Goal: Transaction & Acquisition: Purchase product/service

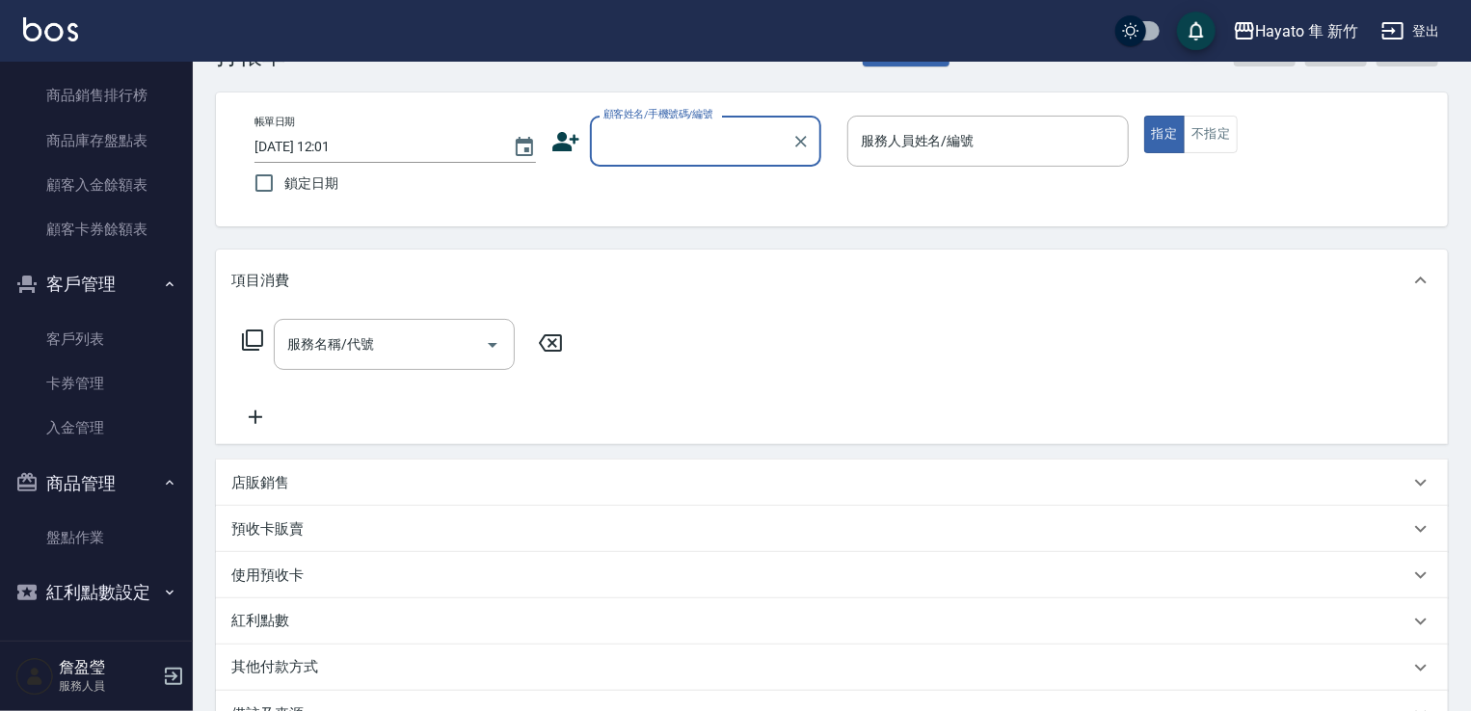
scroll to position [96, 0]
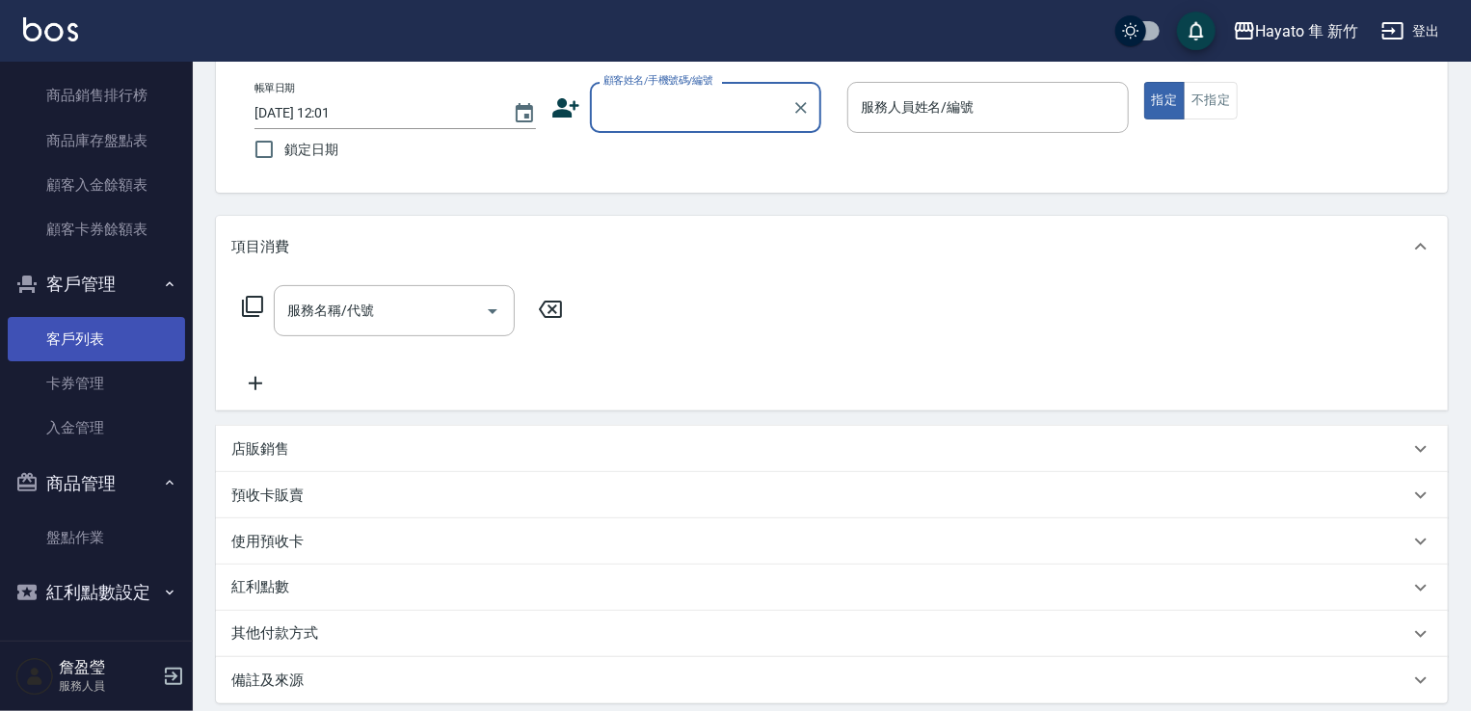
click at [119, 327] on link "客戶列表" at bounding box center [96, 339] width 177 height 44
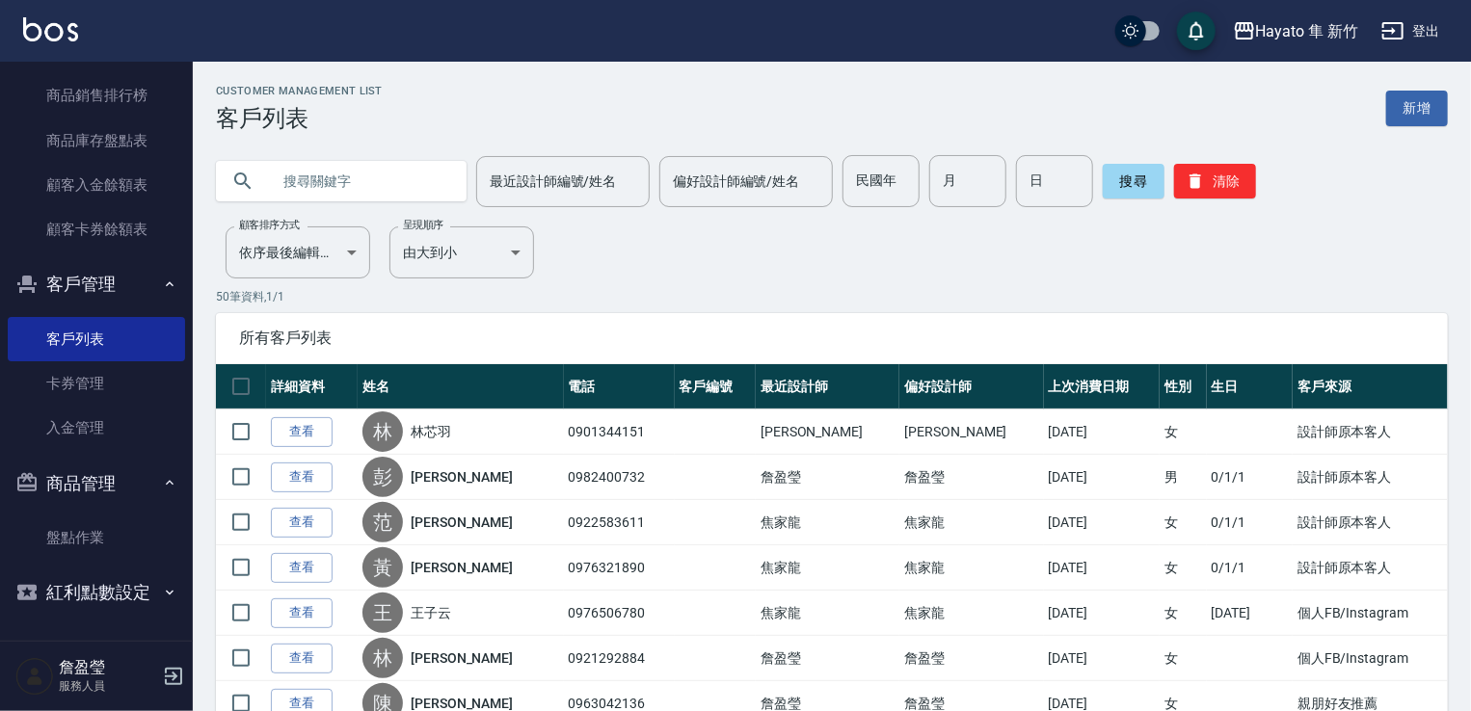
click at [384, 179] on input "text" at bounding box center [360, 181] width 181 height 52
type input "0"
type input "蒙"
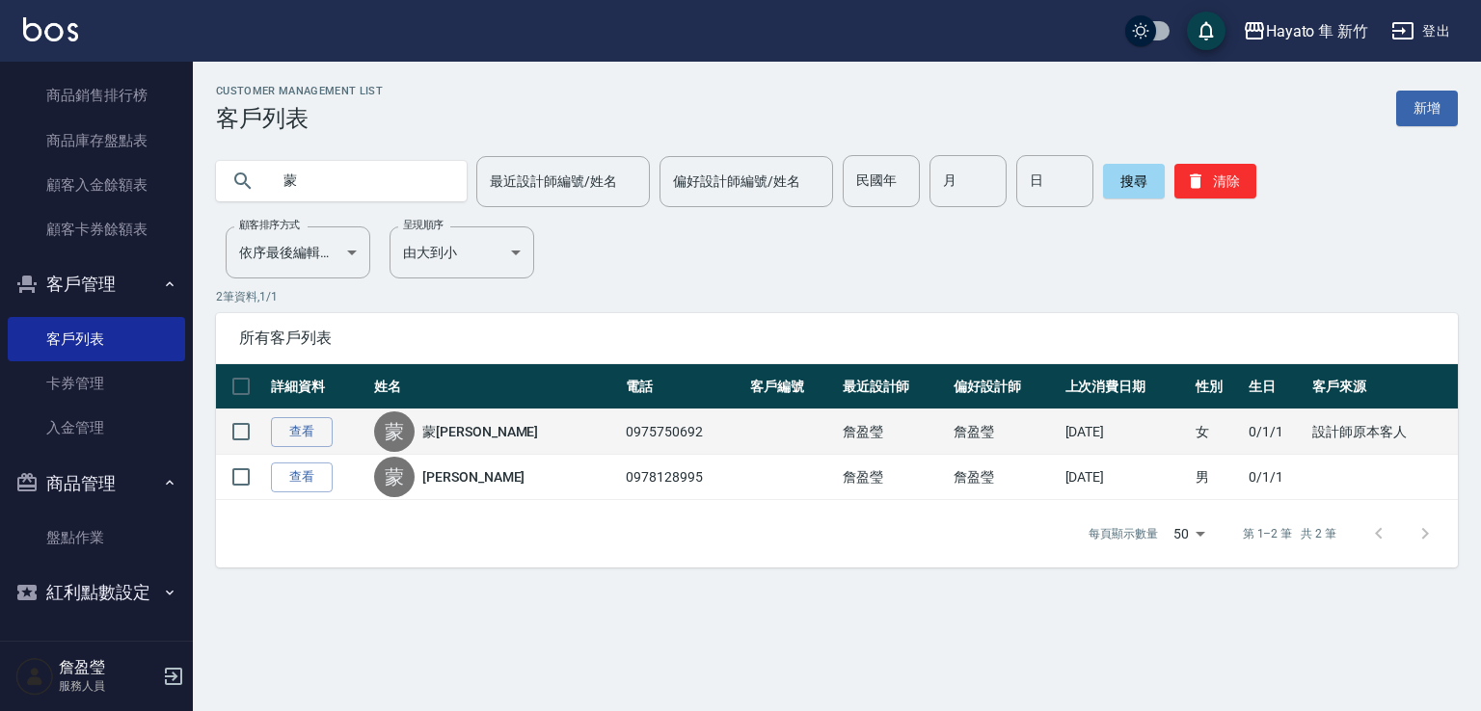
click at [503, 430] on div "[PERSON_NAME]" at bounding box center [495, 432] width 242 height 40
click at [307, 427] on link "查看" at bounding box center [302, 432] width 62 height 30
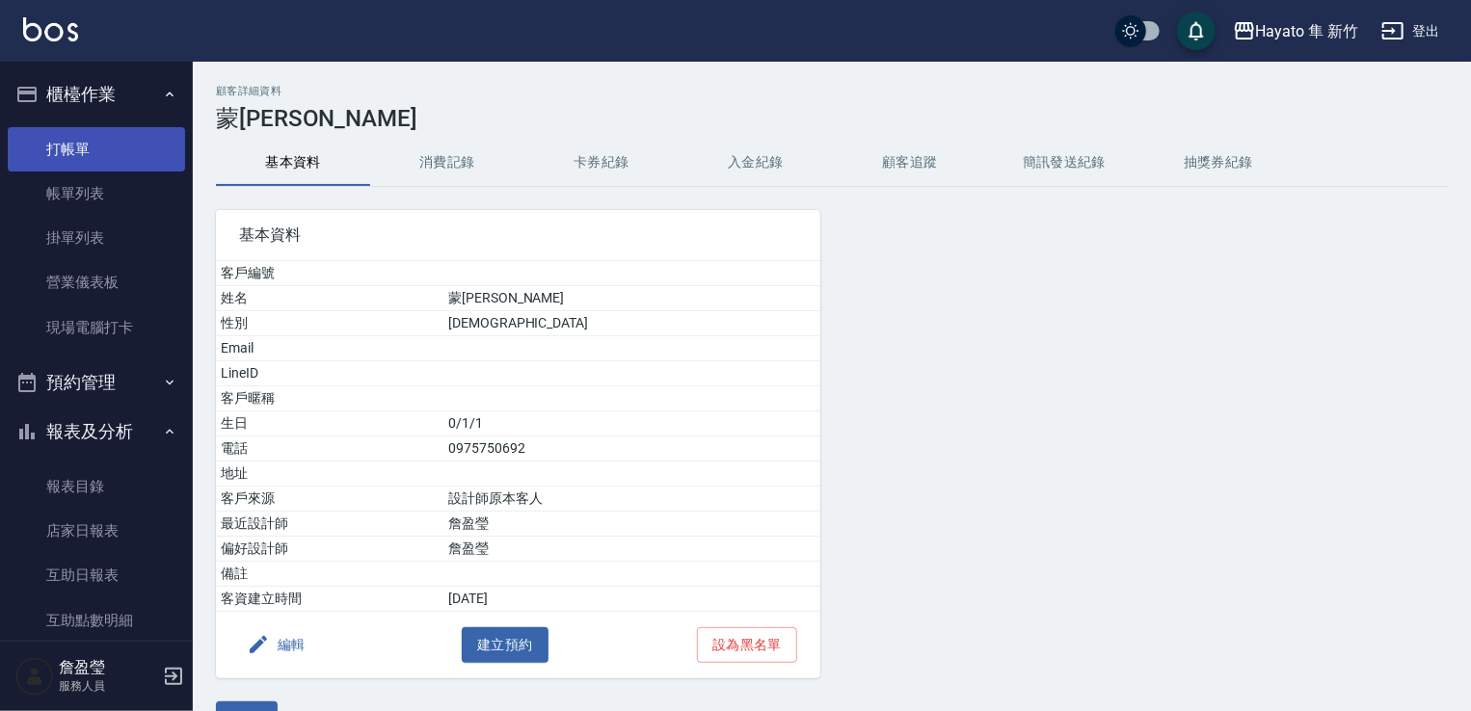
click at [81, 147] on link "打帳單" at bounding box center [96, 149] width 177 height 44
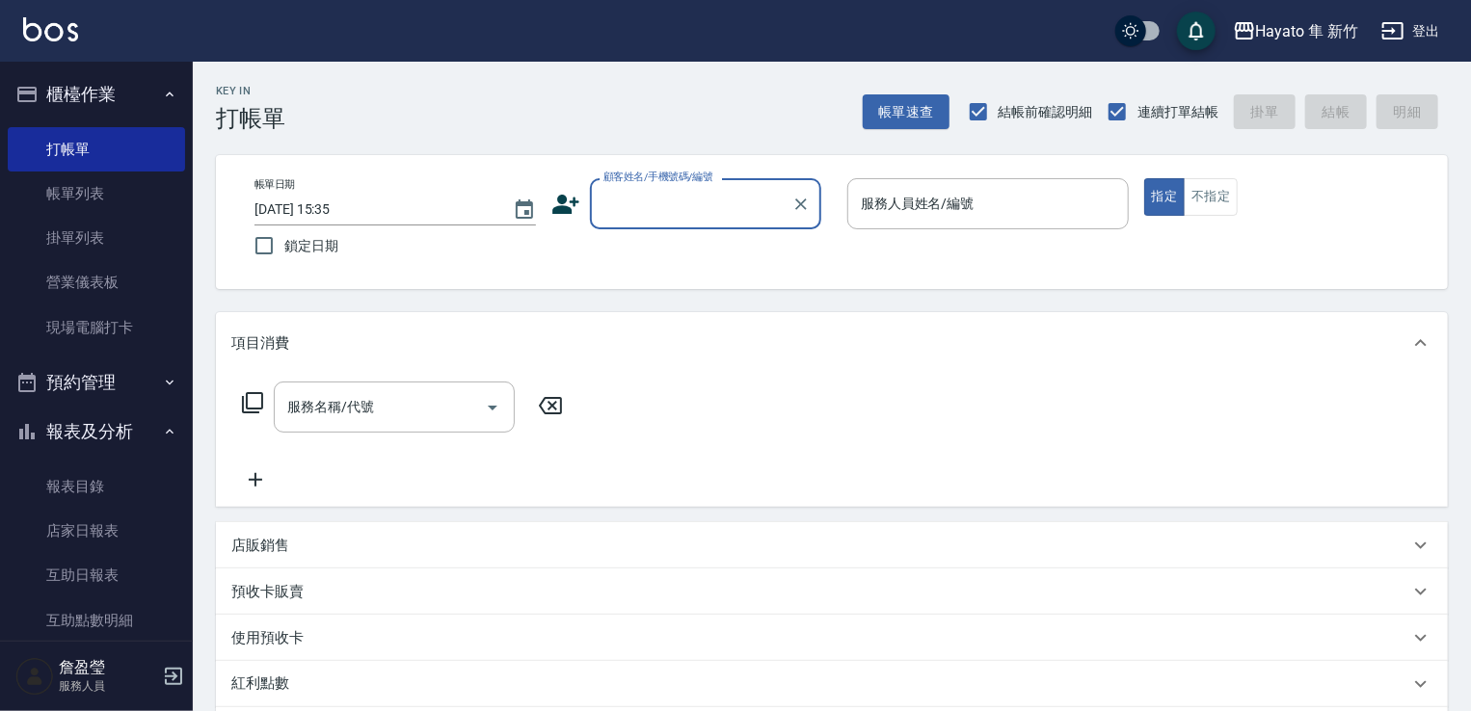
click at [648, 190] on input "顧客姓名/手機號碼/編號" at bounding box center [691, 204] width 185 height 34
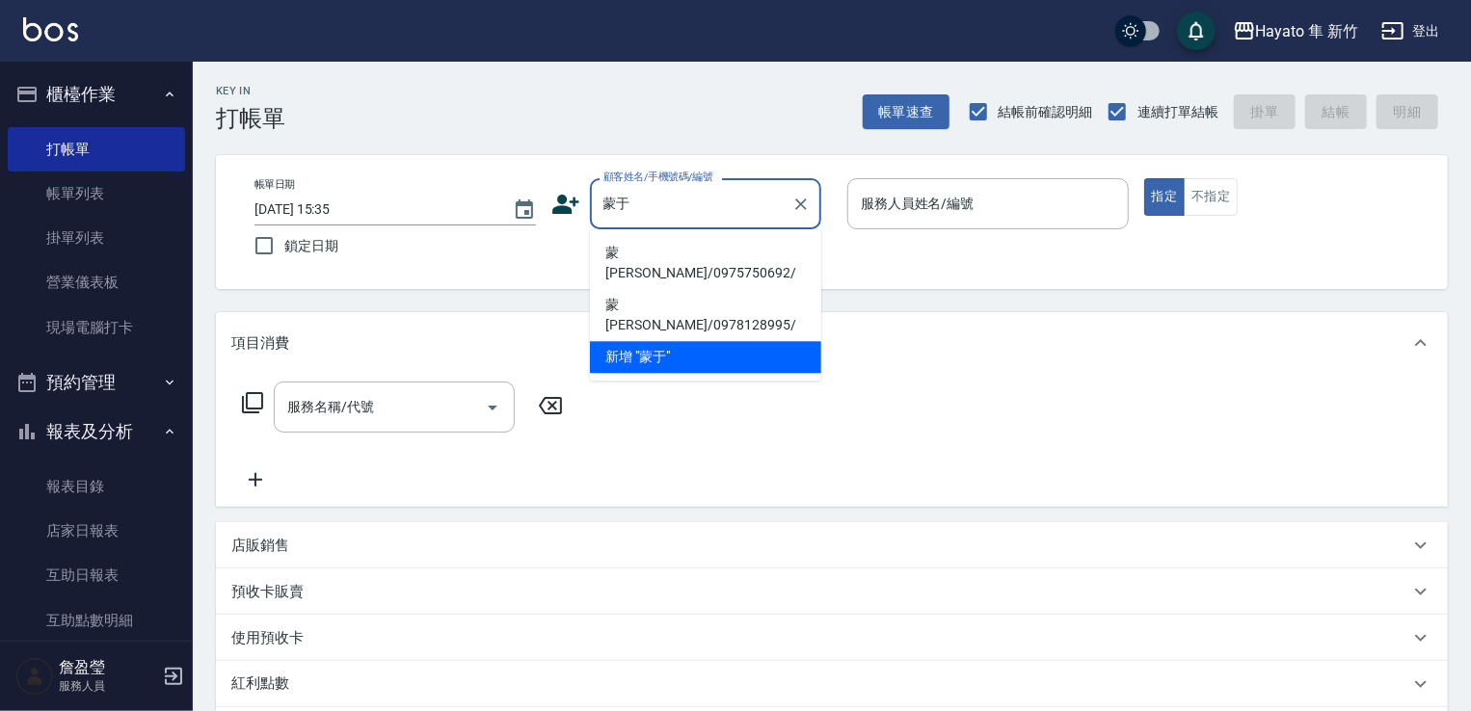
click at [651, 253] on li "蒙[PERSON_NAME]/0975750692/" at bounding box center [705, 263] width 231 height 52
type input "蒙[PERSON_NAME]/0975750692/"
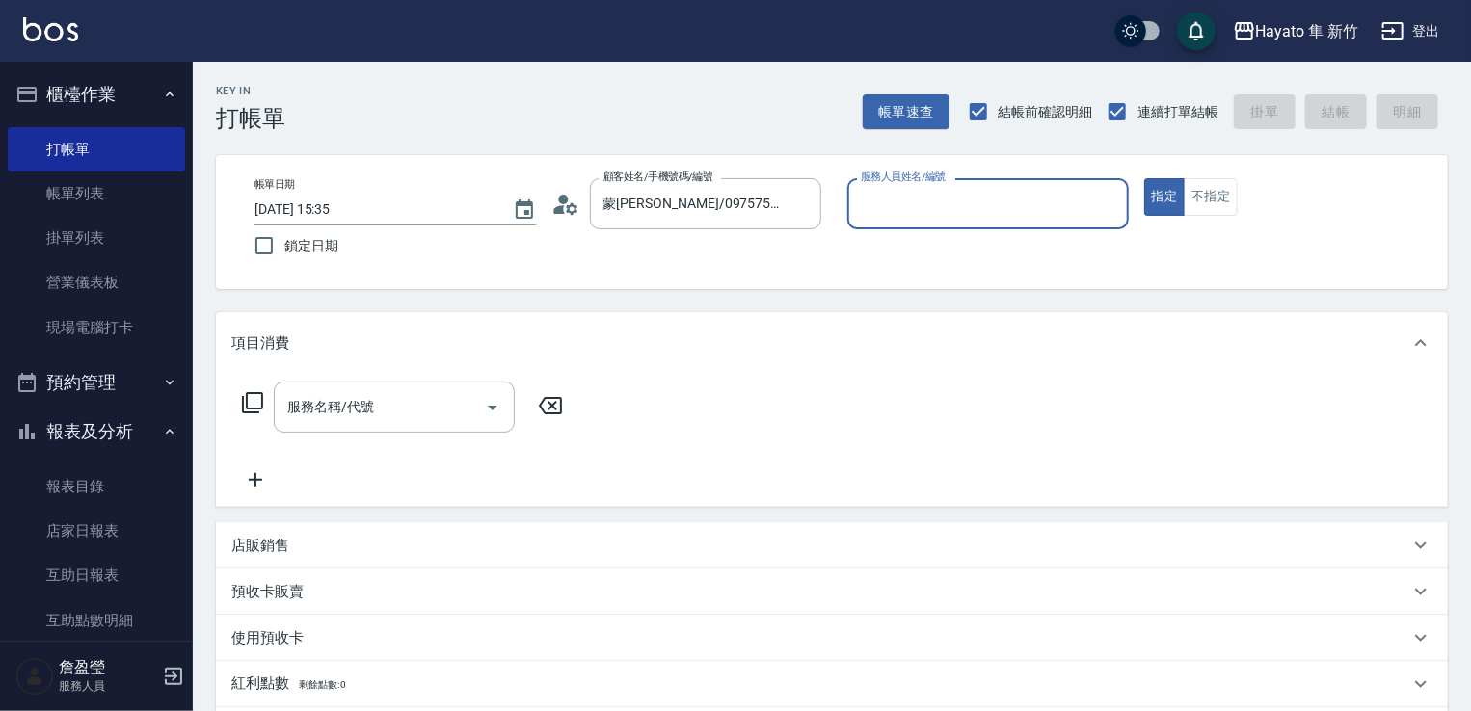
type input "[PERSON_NAME](無代號)"
click at [308, 532] on div "店販銷售" at bounding box center [832, 545] width 1232 height 46
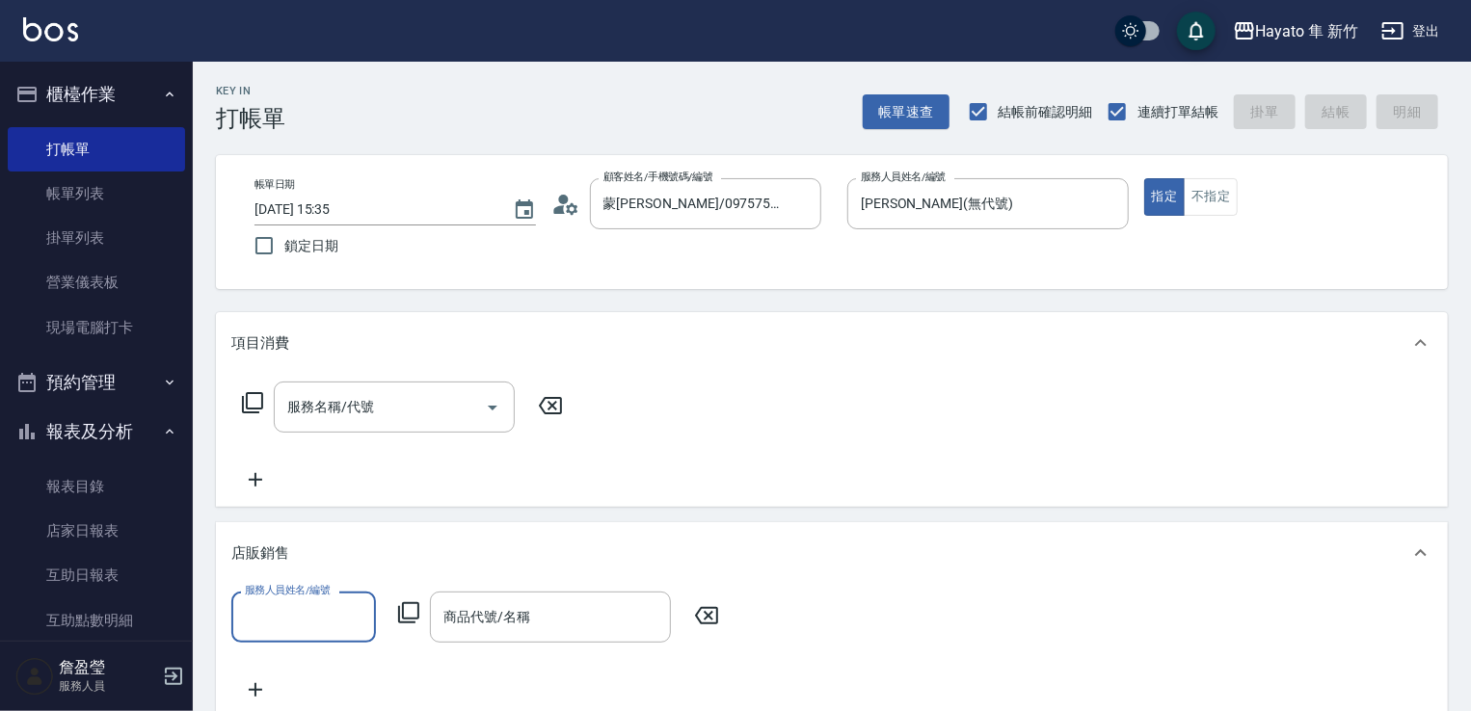
click at [291, 611] on input "服務人員姓名/編號" at bounding box center [303, 618] width 127 height 34
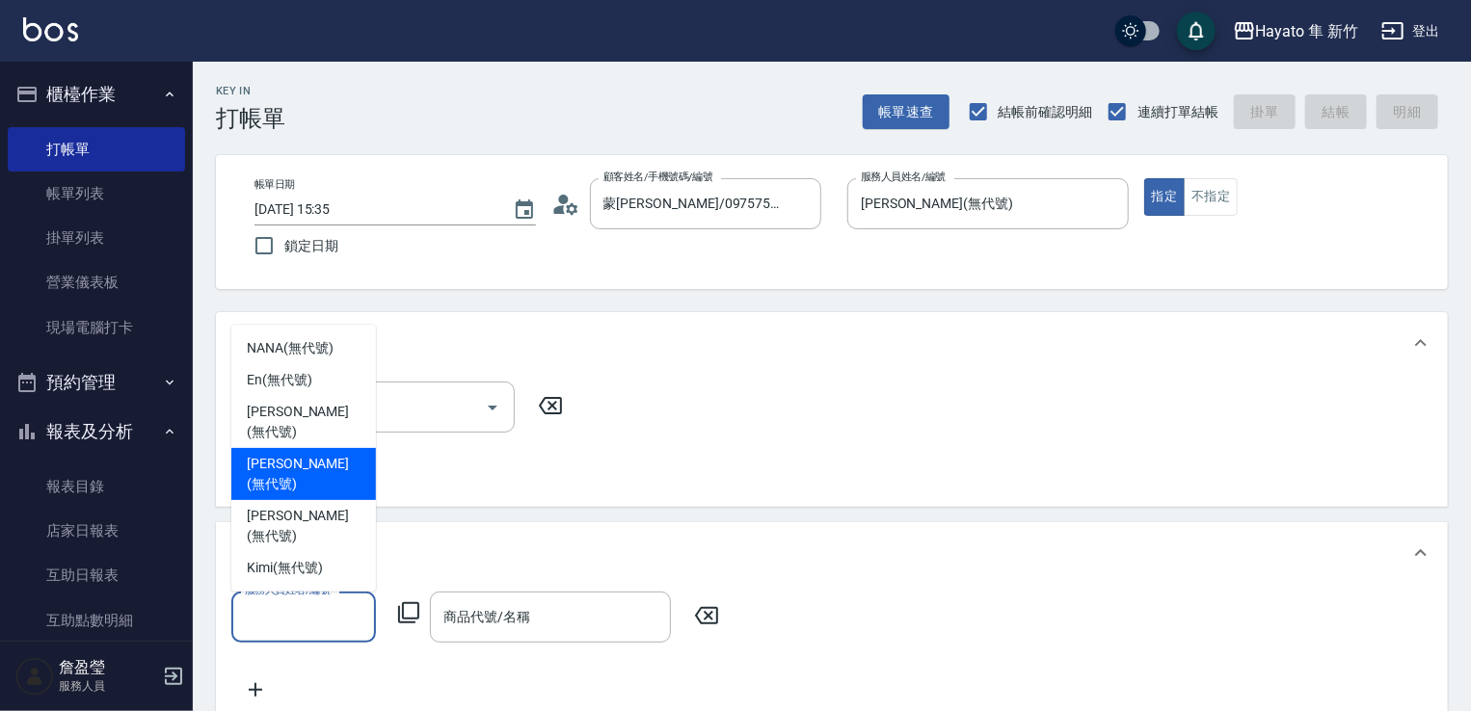
click at [293, 495] on span "[PERSON_NAME] (無代號)" at bounding box center [304, 474] width 114 height 40
type input "[PERSON_NAME](無代號)"
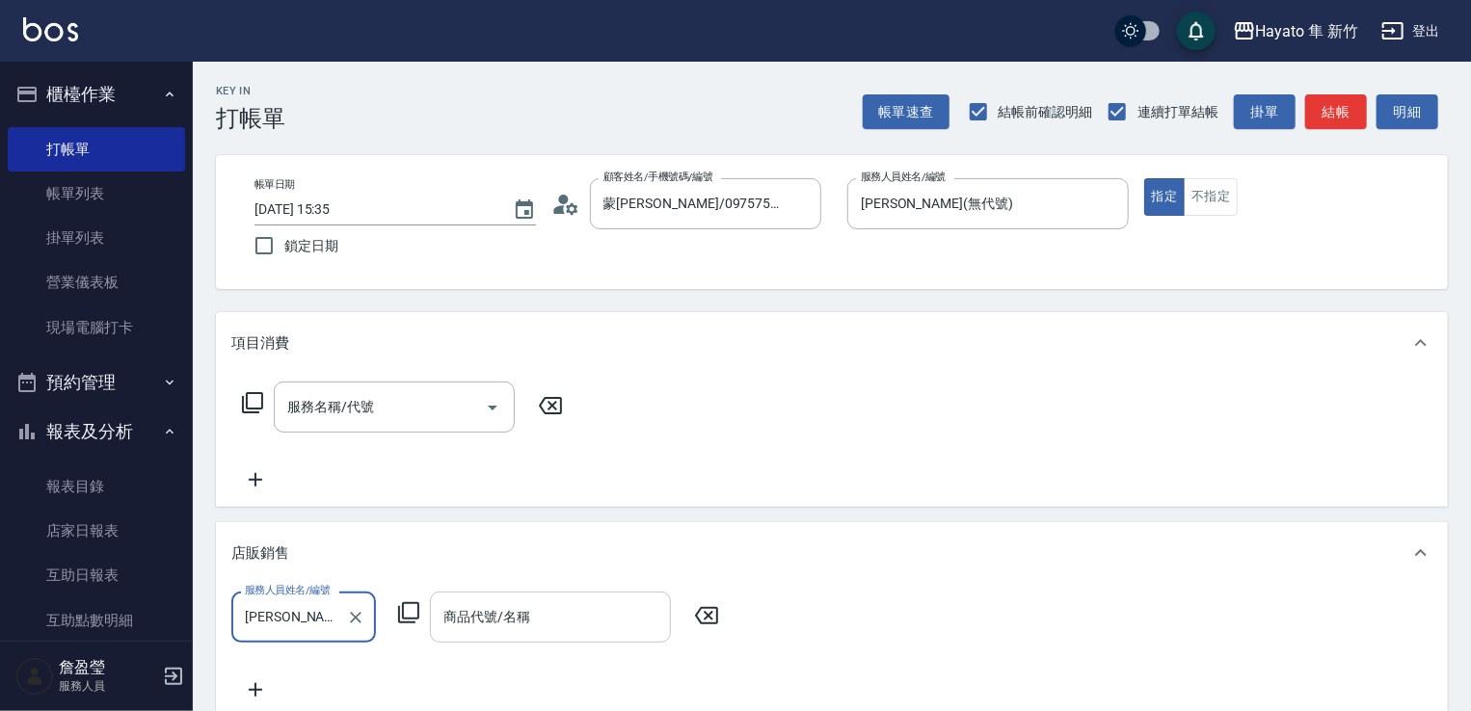
click at [502, 622] on input "商品代號/名稱" at bounding box center [551, 618] width 224 height 34
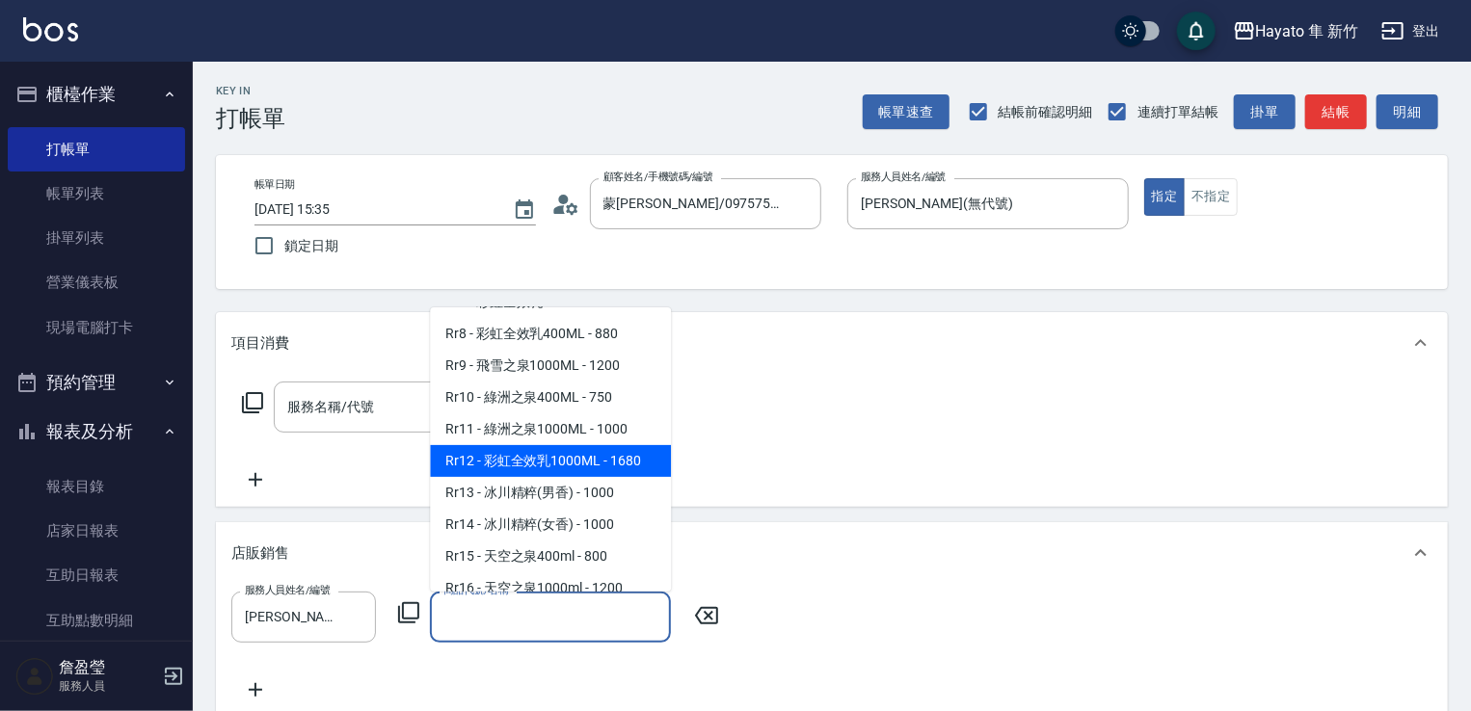
scroll to position [868, 0]
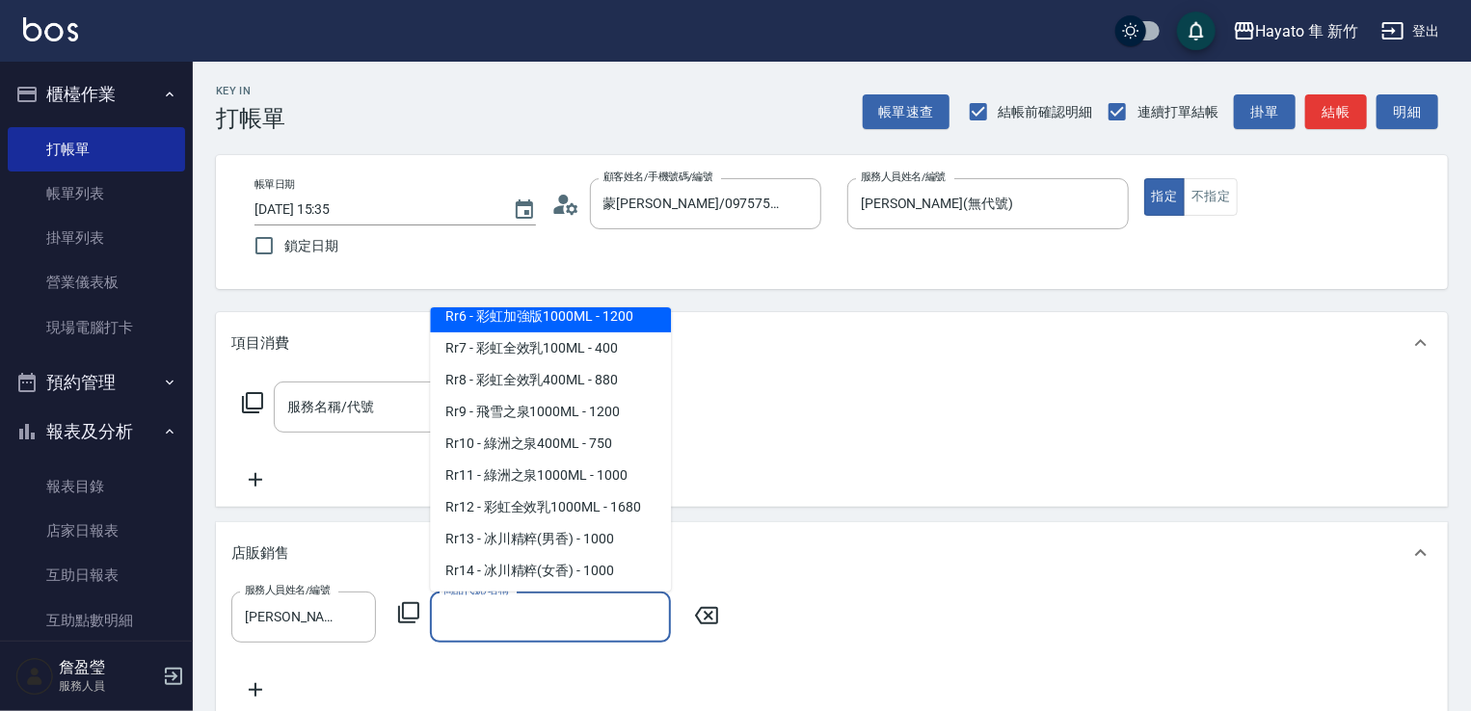
click at [544, 333] on span "Rr6 - 彩虹加強版1000ML - 1200" at bounding box center [550, 317] width 241 height 32
type input "彩虹加強版1000ML"
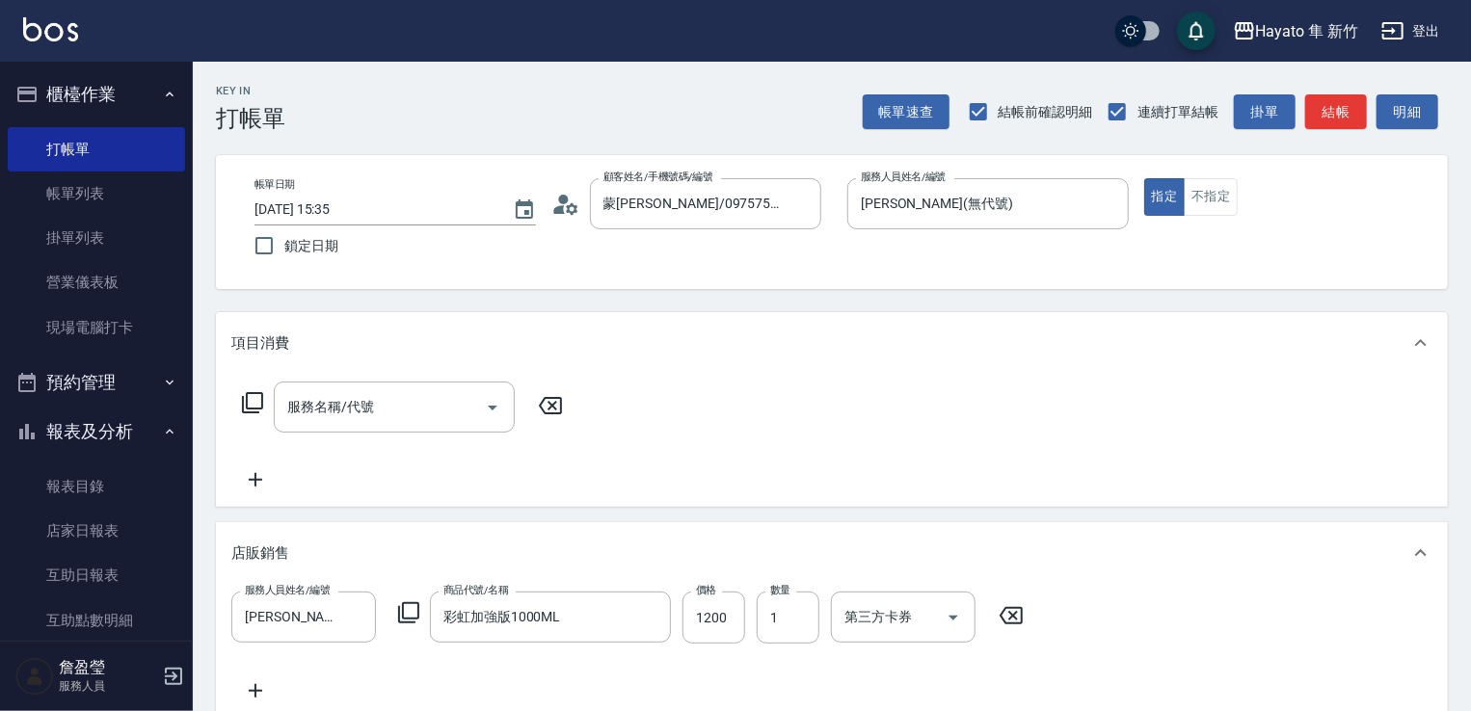
click at [1196, 575] on div "店販銷售" at bounding box center [832, 553] width 1232 height 62
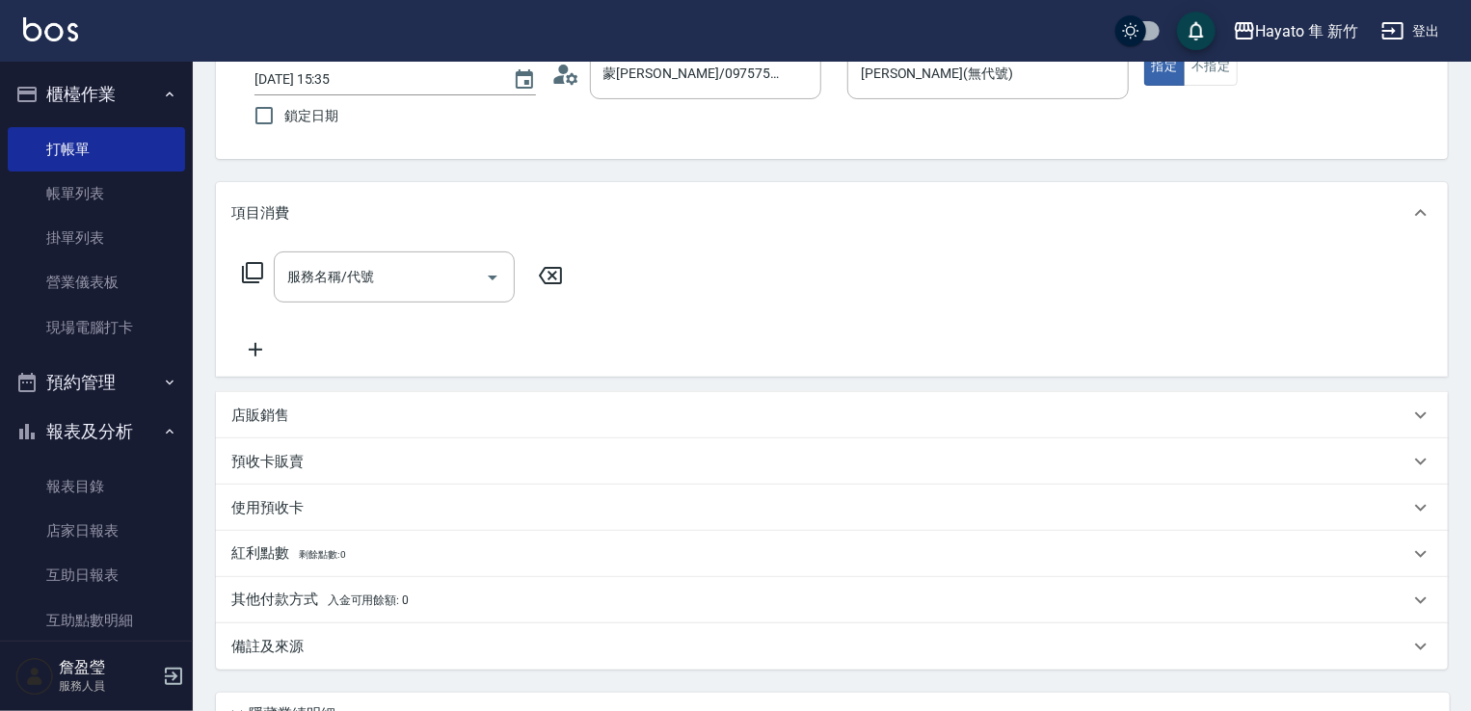
scroll to position [289, 0]
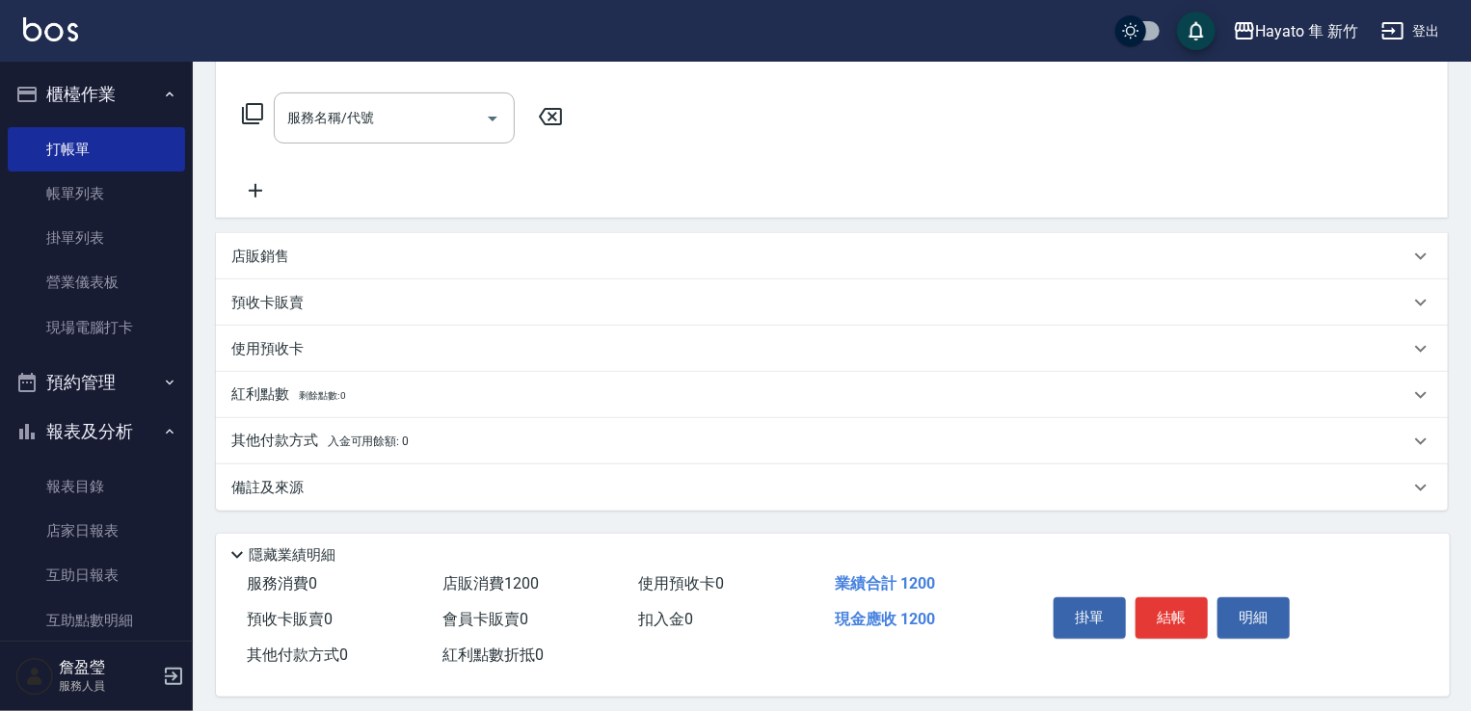
click at [395, 254] on div "店販銷售" at bounding box center [820, 257] width 1178 height 20
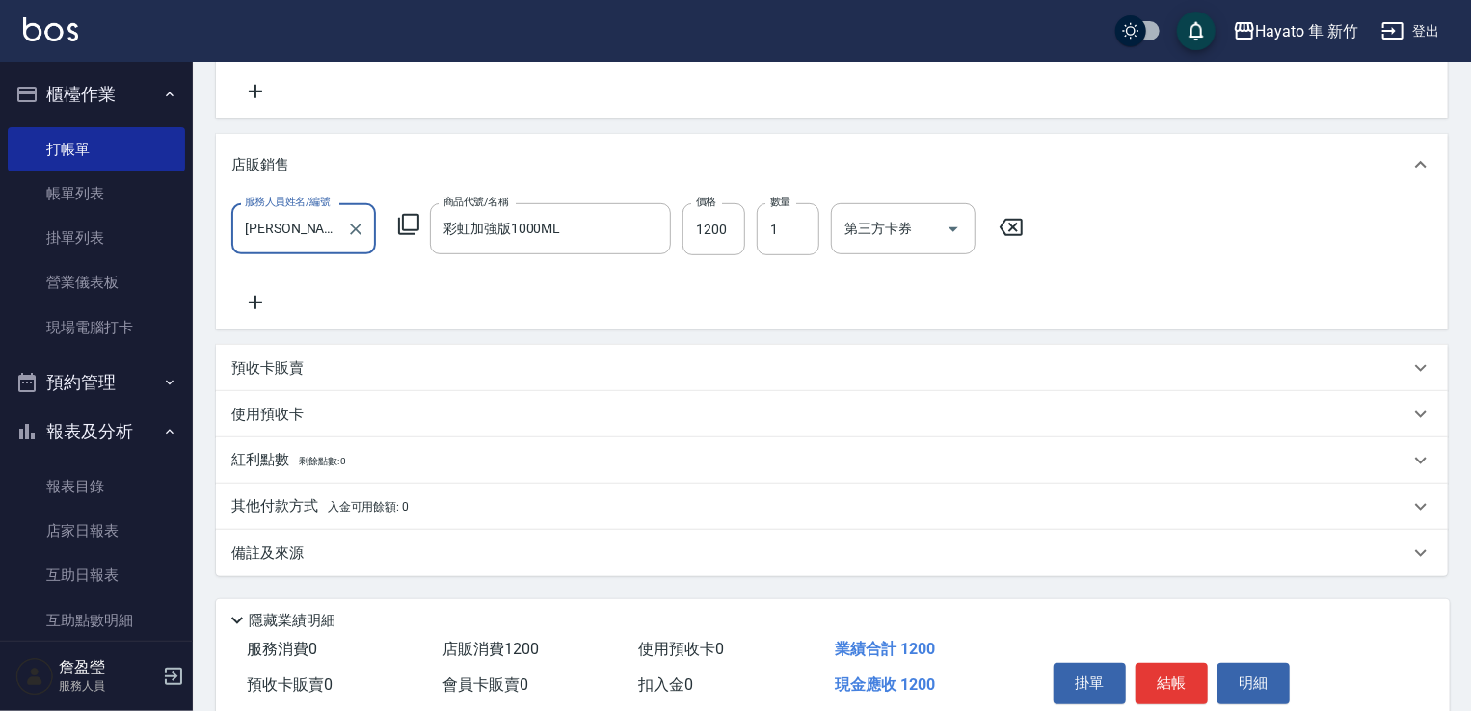
scroll to position [469, 0]
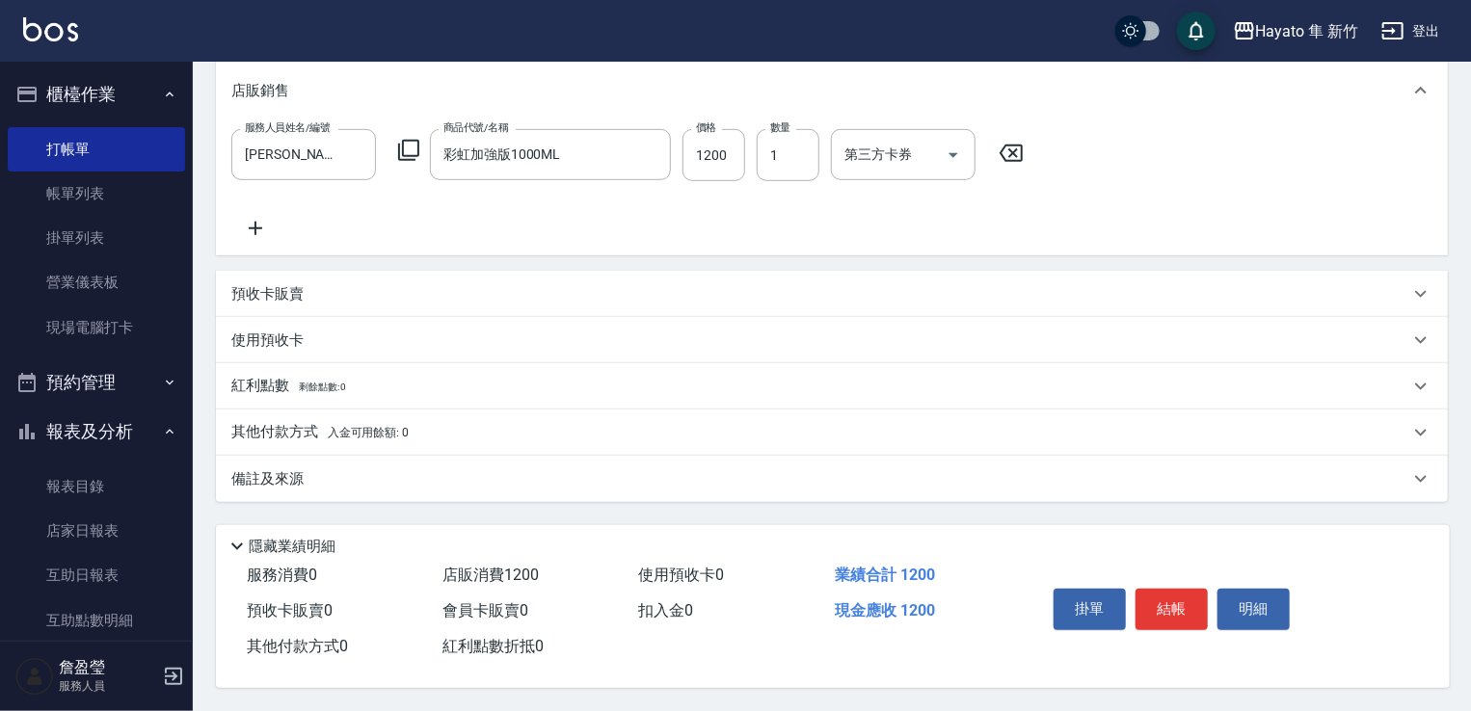
click at [588, 479] on div "備註及來源" at bounding box center [820, 479] width 1178 height 20
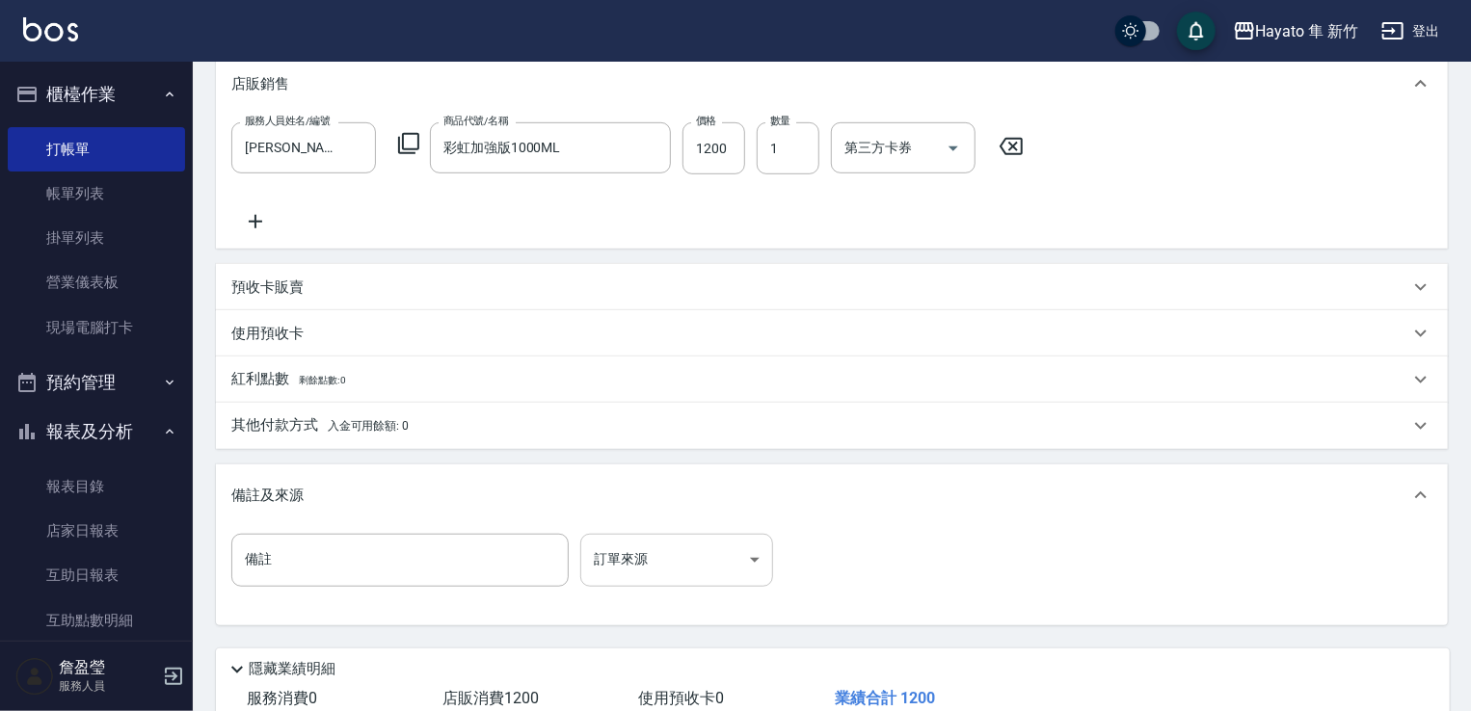
click at [721, 571] on body "Hayato 隼 新竹 登出 櫃檯作業 打帳單 帳單列表 掛單列表 營業儀表板 現場電腦打卡 預約管理 預約管理 報表及分析 報表目錄 店家日報表 互助日報表…" at bounding box center [735, 183] width 1471 height 1304
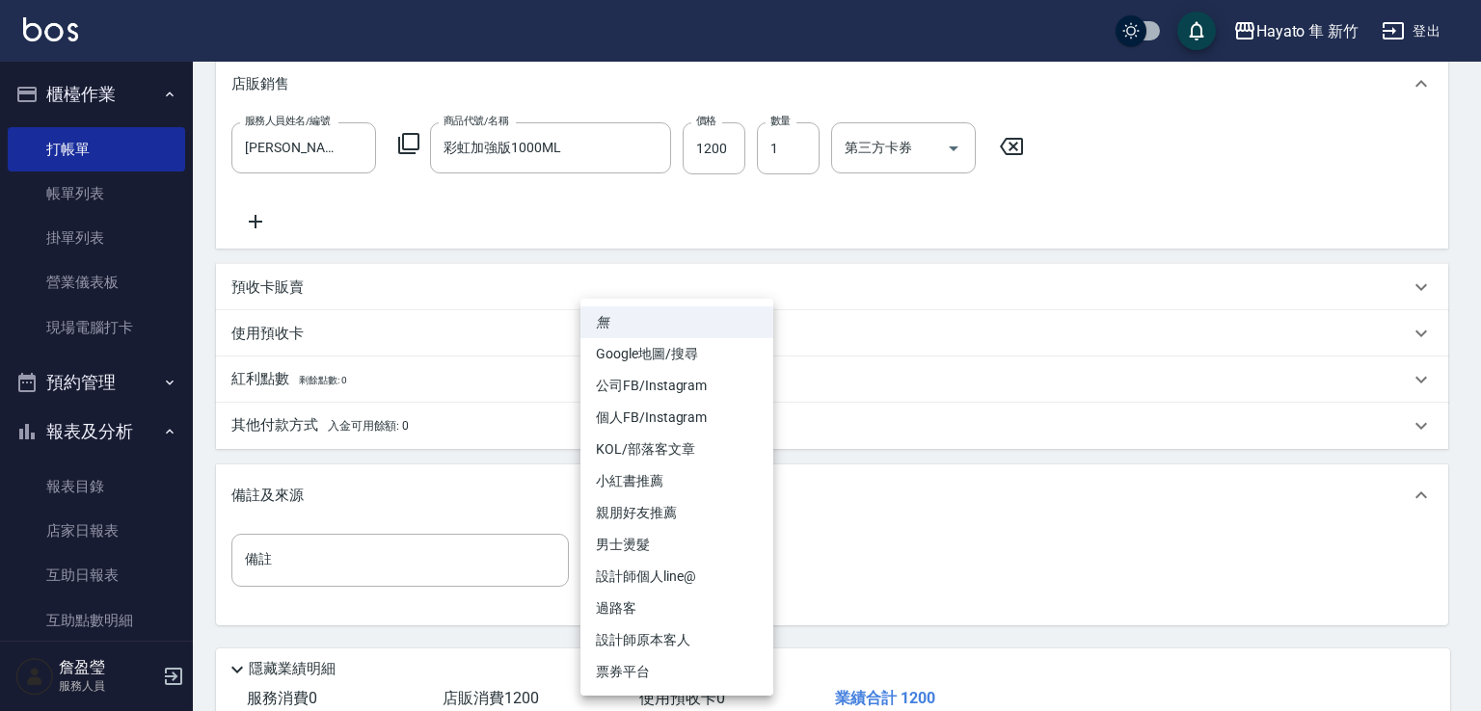
click at [686, 655] on li "設計師原本客人" at bounding box center [676, 641] width 193 height 32
type input "設計師原本客人"
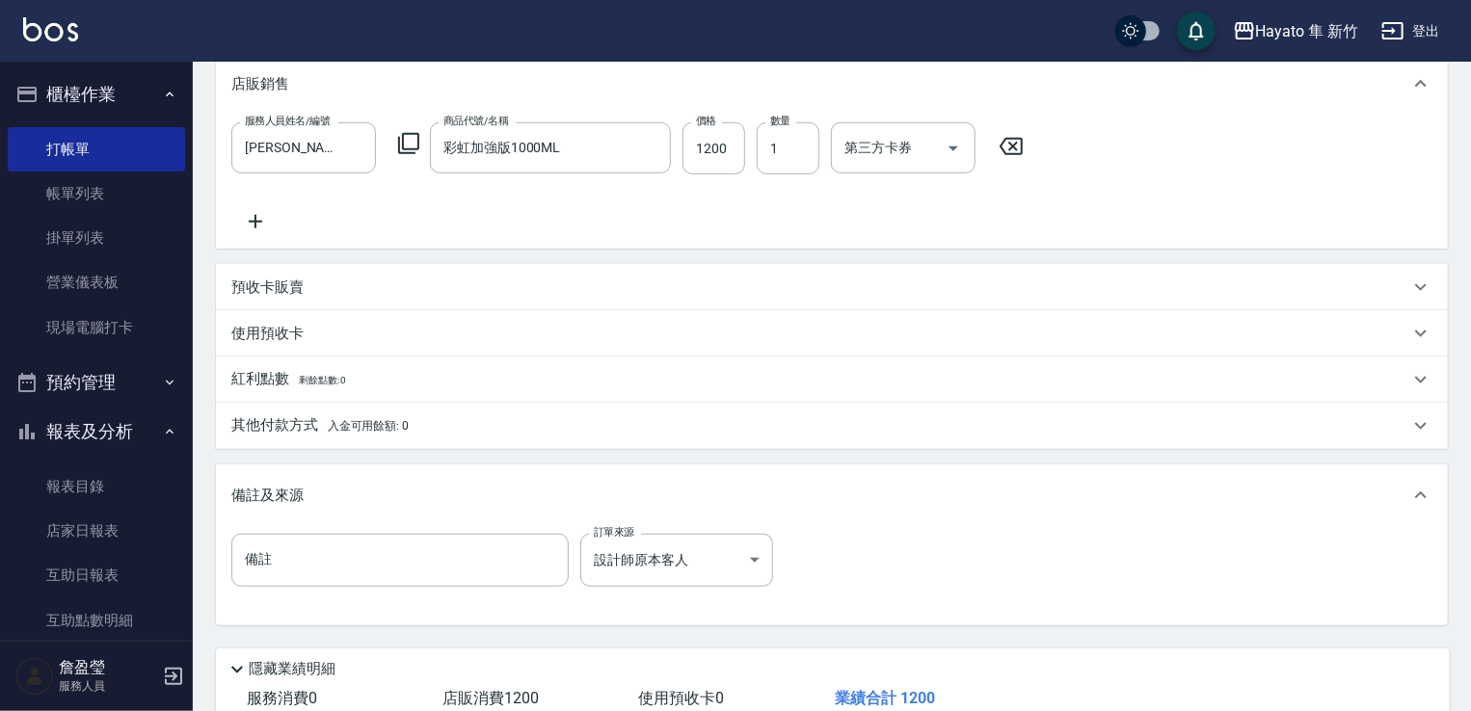
click at [869, 581] on div "備註 備註 訂單來源 設計師原本客人 設計師原本客人 訂單來源" at bounding box center [831, 571] width 1201 height 75
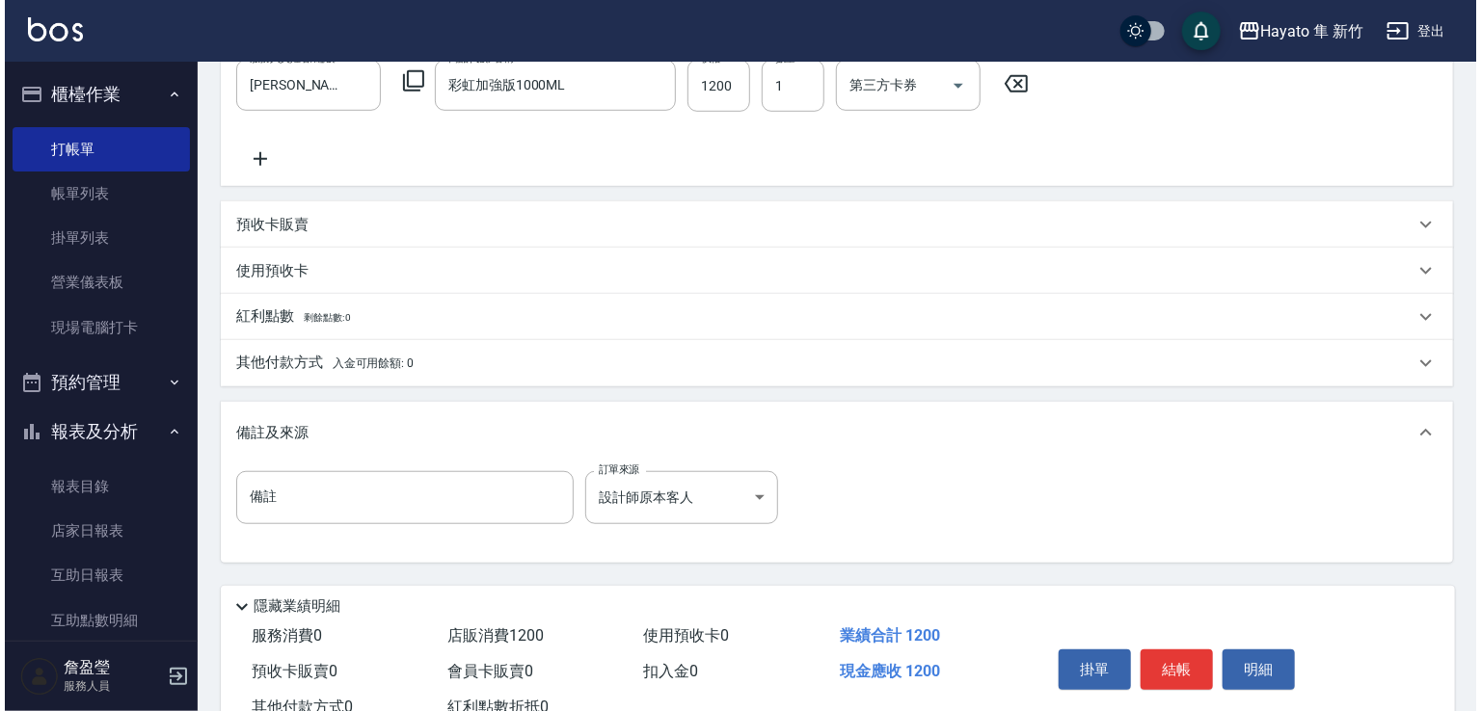
scroll to position [566, 0]
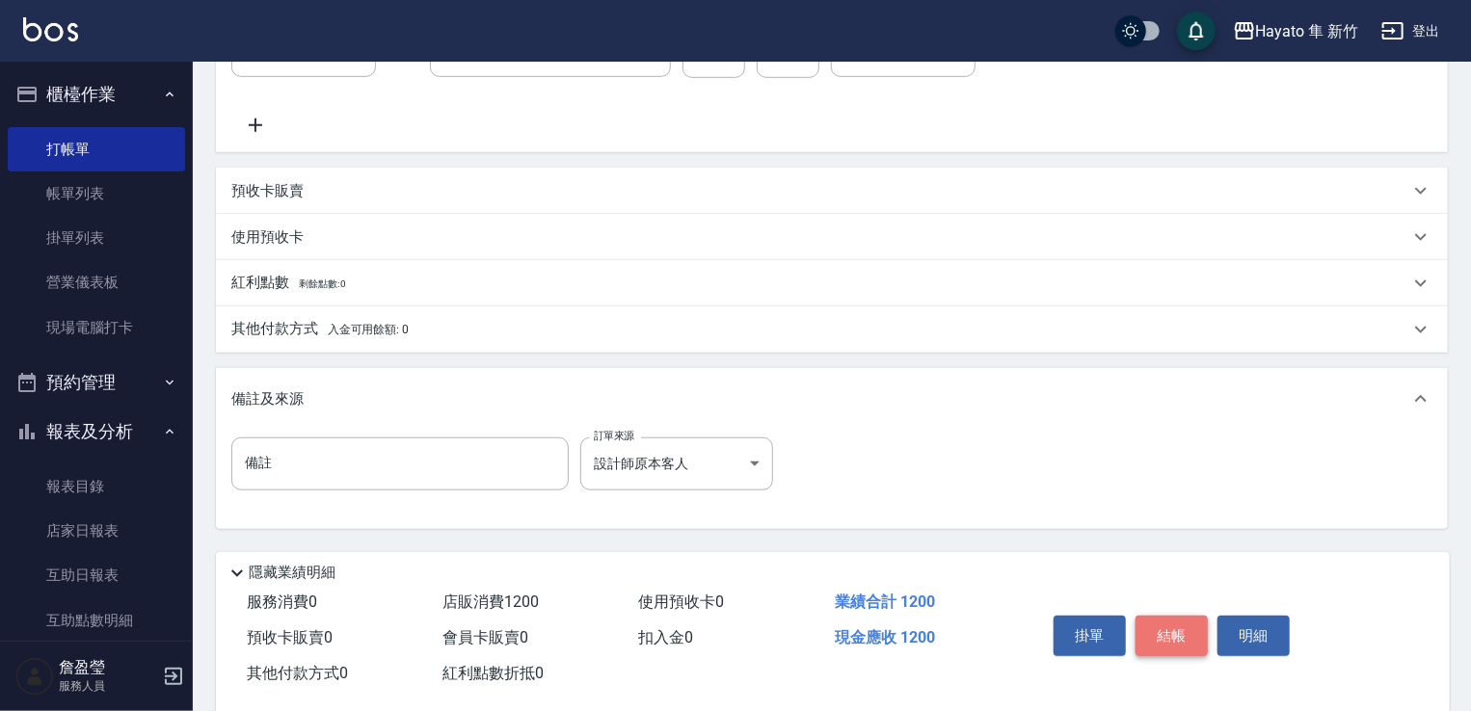
click at [1164, 631] on button "結帳" at bounding box center [1172, 636] width 72 height 40
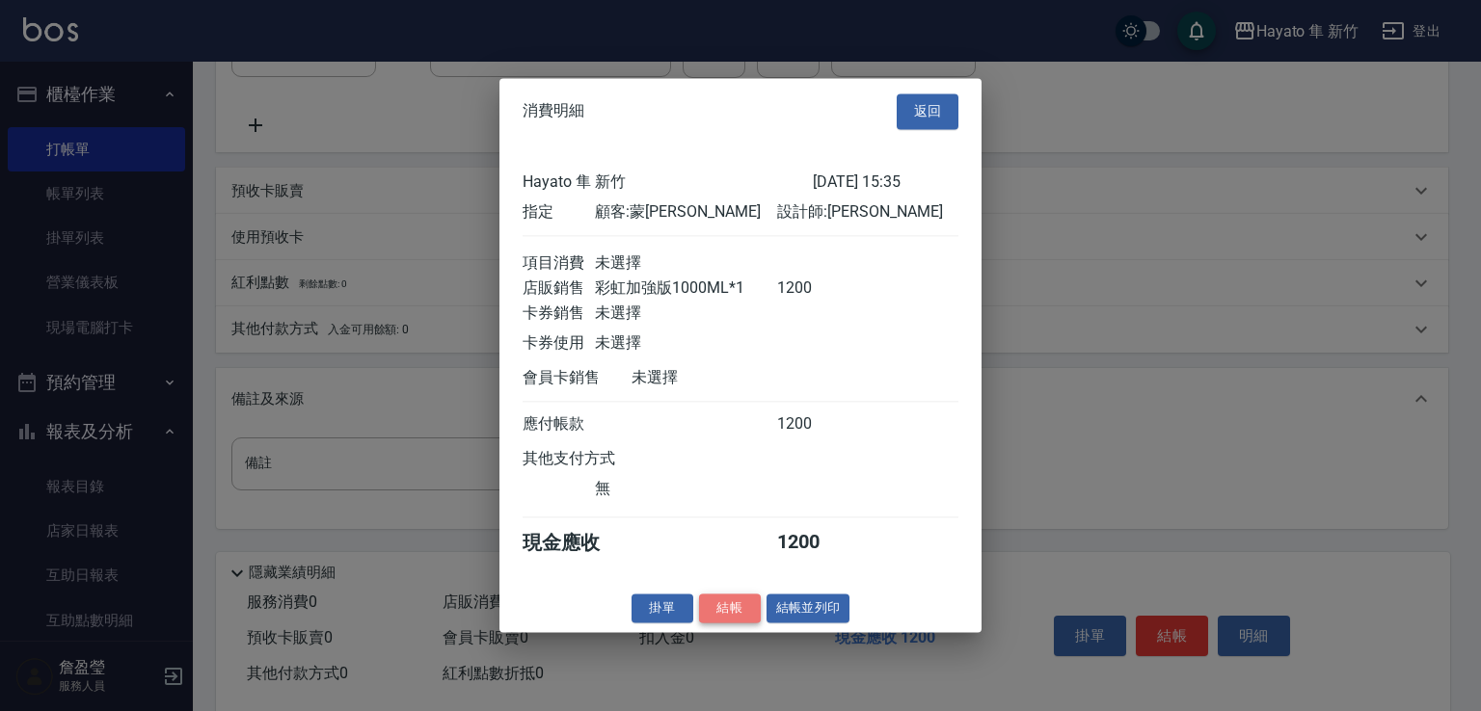
click at [712, 610] on button "結帳" at bounding box center [730, 609] width 62 height 30
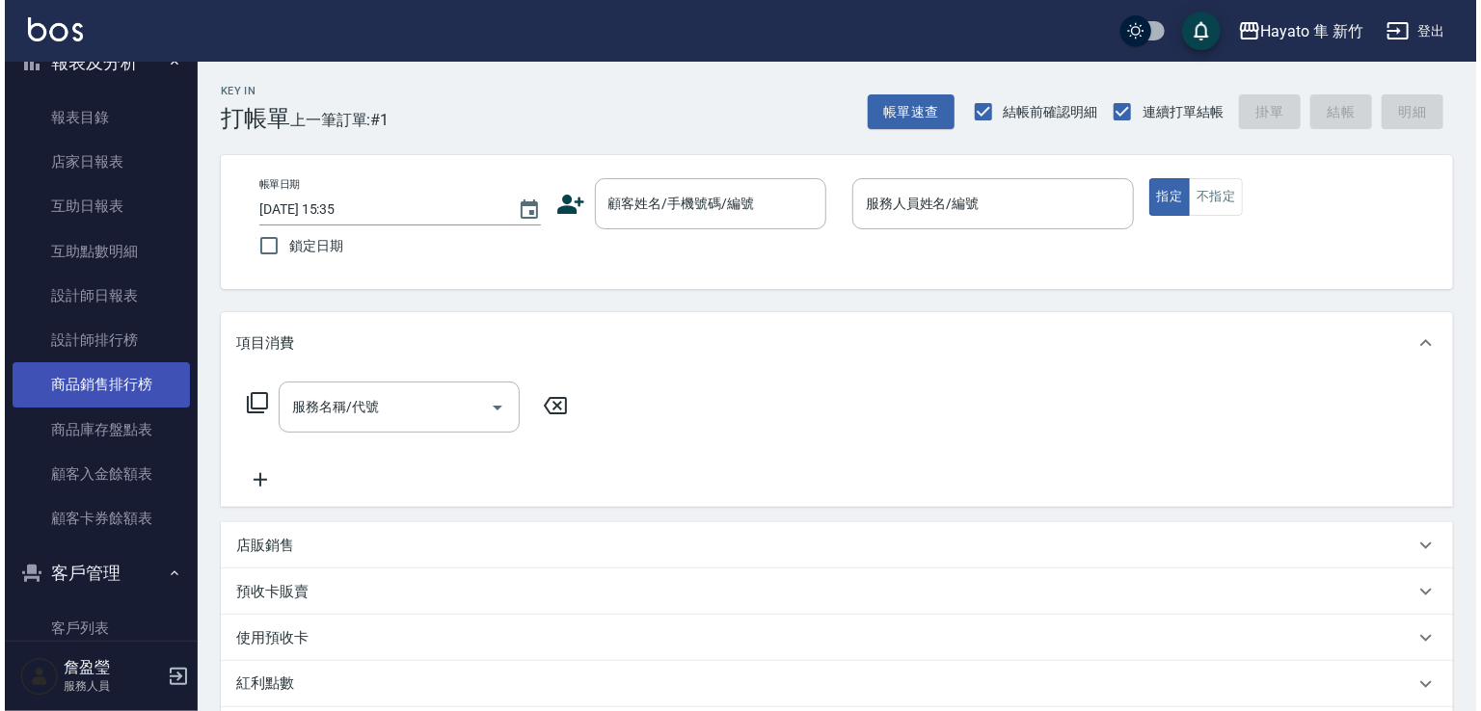
scroll to position [578, 0]
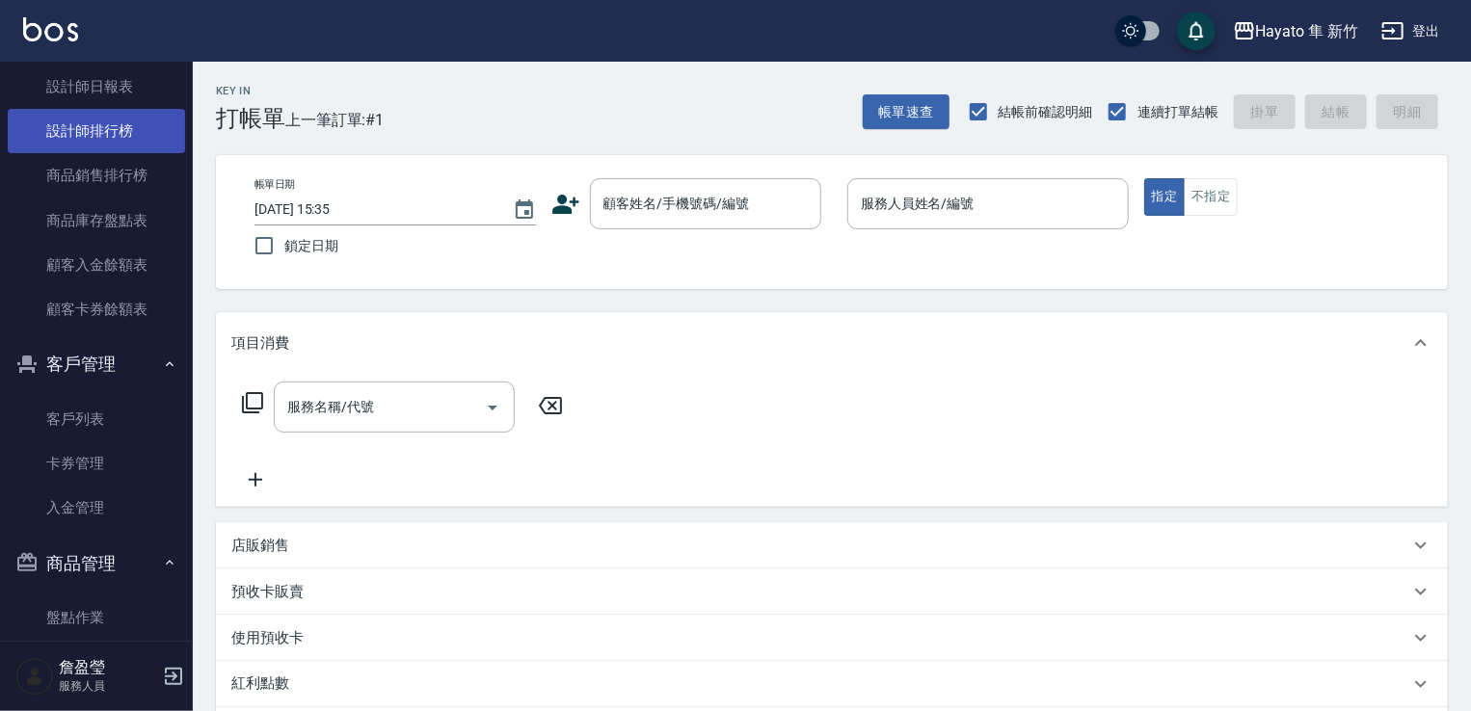
click at [112, 136] on link "設計師排行榜" at bounding box center [96, 131] width 177 height 44
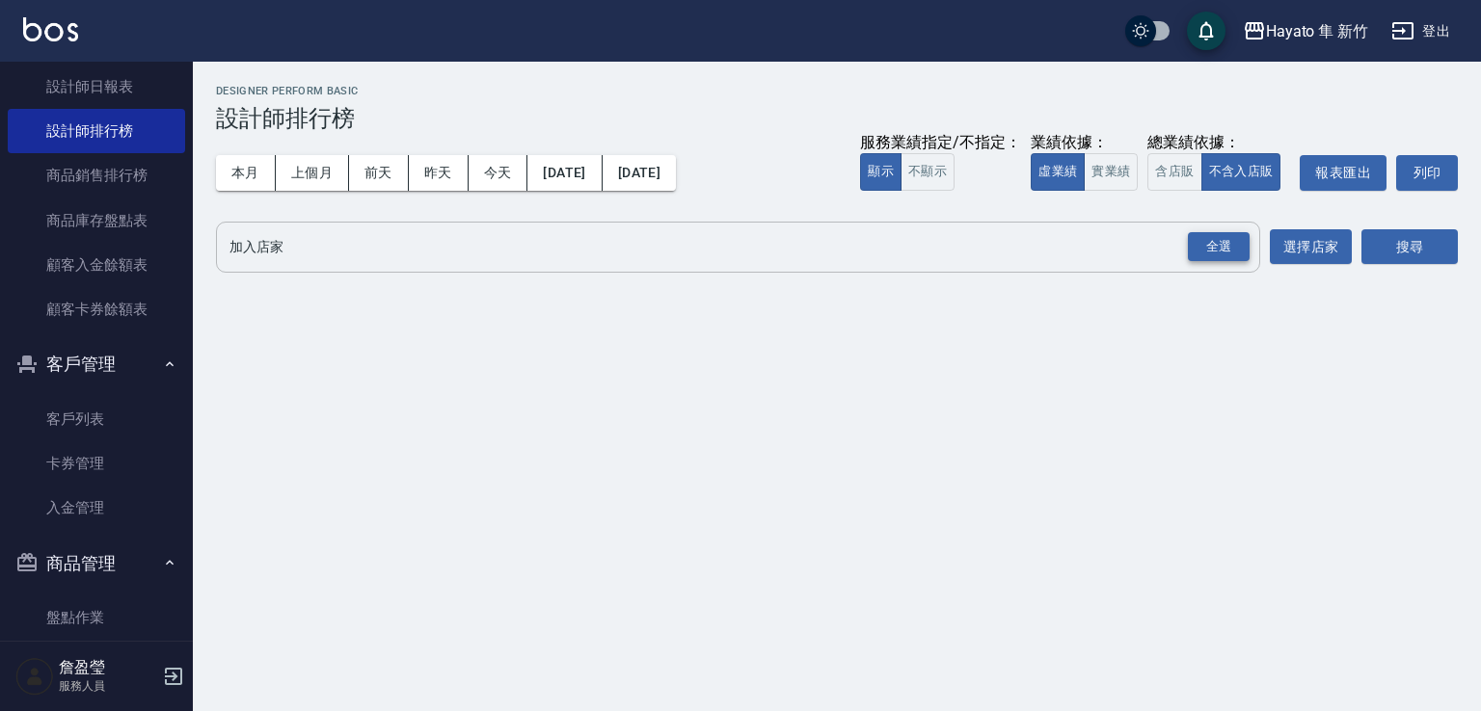
click at [1224, 248] on div "全選" at bounding box center [1219, 247] width 62 height 30
click at [1389, 248] on button "搜尋" at bounding box center [1409, 248] width 96 height 36
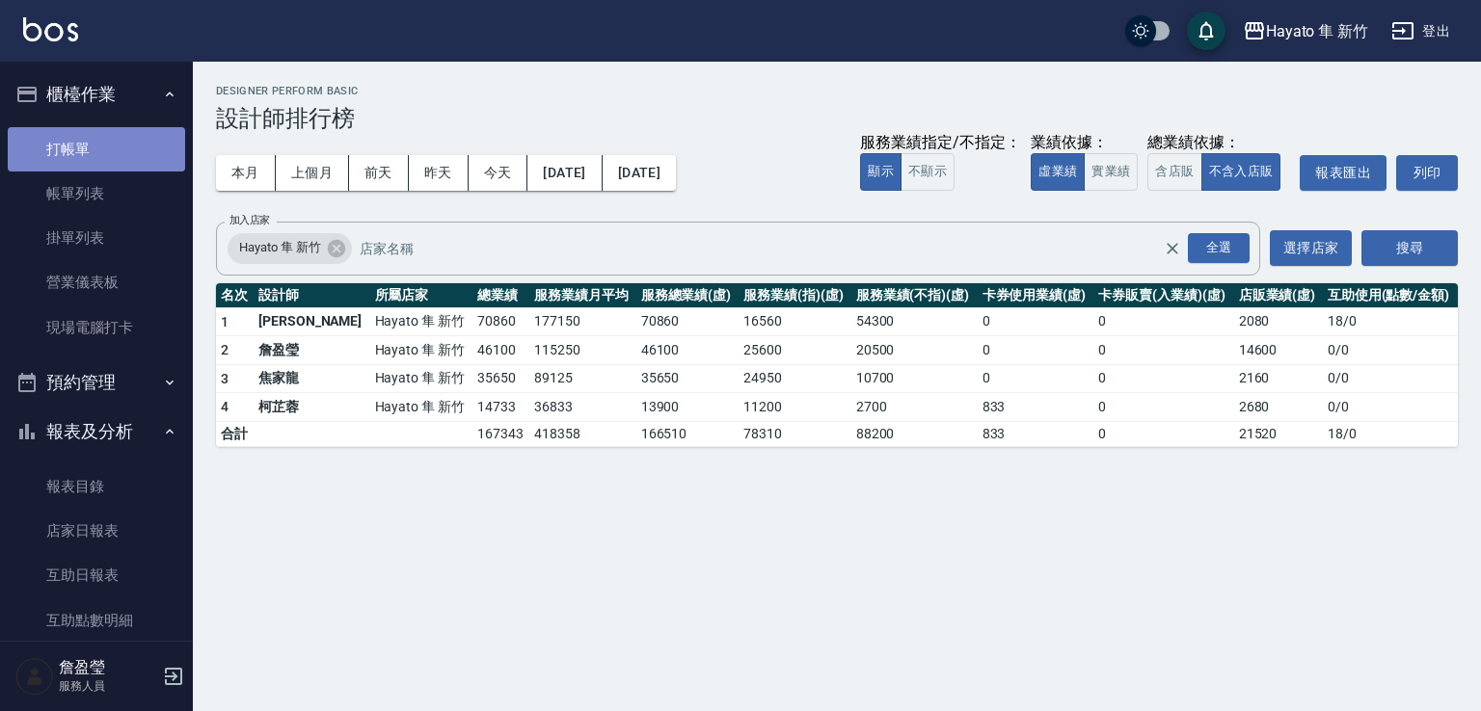
click at [106, 159] on link "打帳單" at bounding box center [96, 149] width 177 height 44
